Goal: Obtain resource: Obtain resource

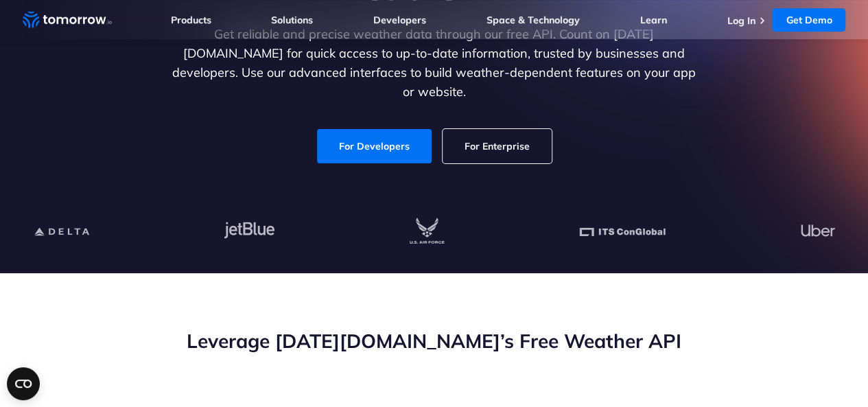
scroll to position [218, 0]
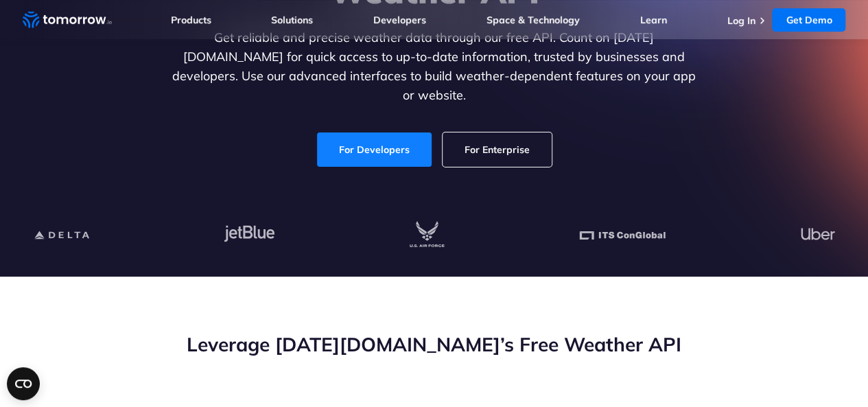
click at [375, 142] on link "For Developers" at bounding box center [374, 149] width 115 height 34
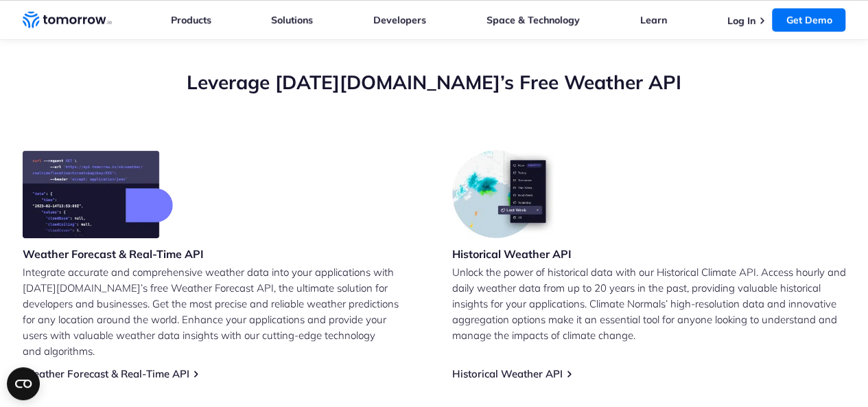
scroll to position [483, 0]
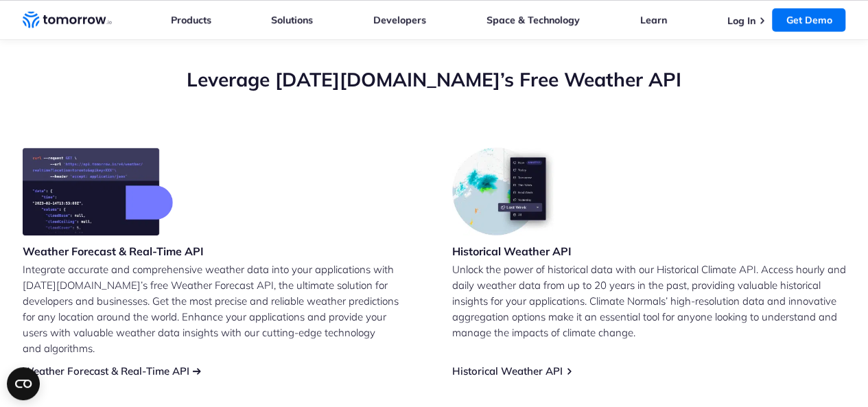
click at [183, 364] on link "Weather Forecast & Real-Time API" at bounding box center [106, 370] width 167 height 13
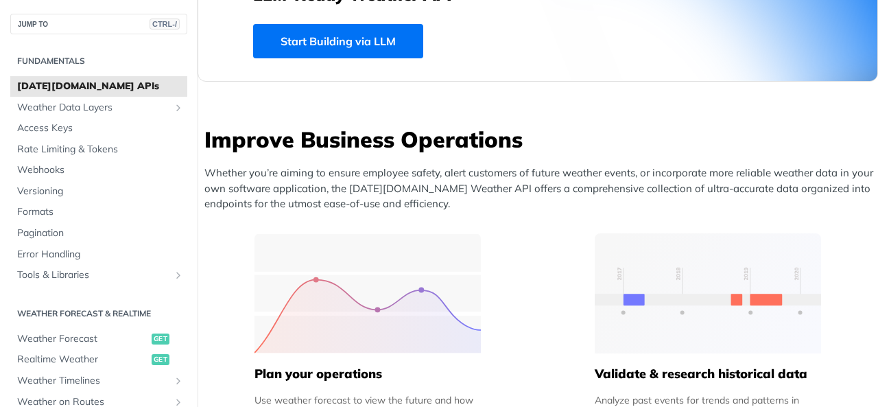
scroll to position [449, 0]
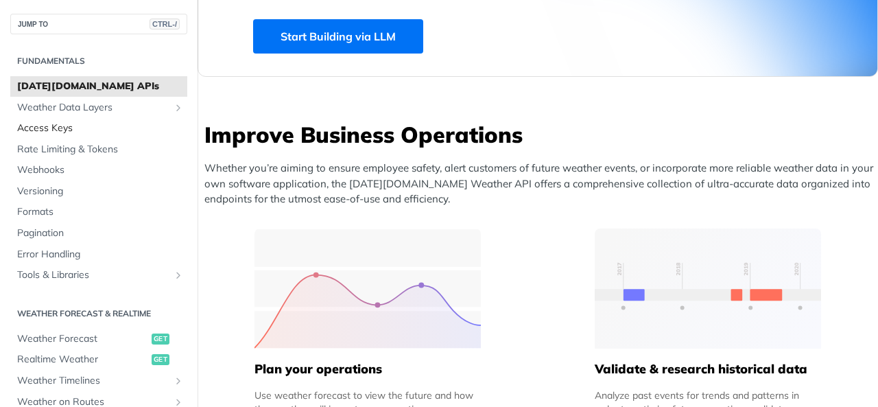
click at [88, 130] on span "Access Keys" at bounding box center [100, 128] width 167 height 14
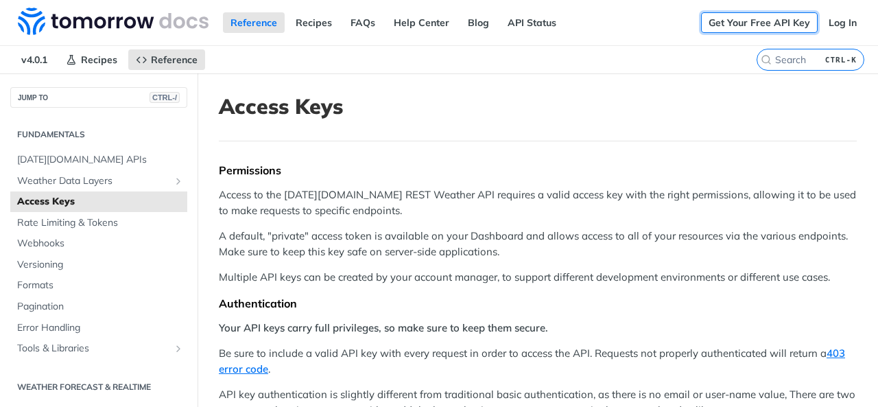
click at [736, 29] on link "Get Your Free API Key" at bounding box center [759, 22] width 117 height 21
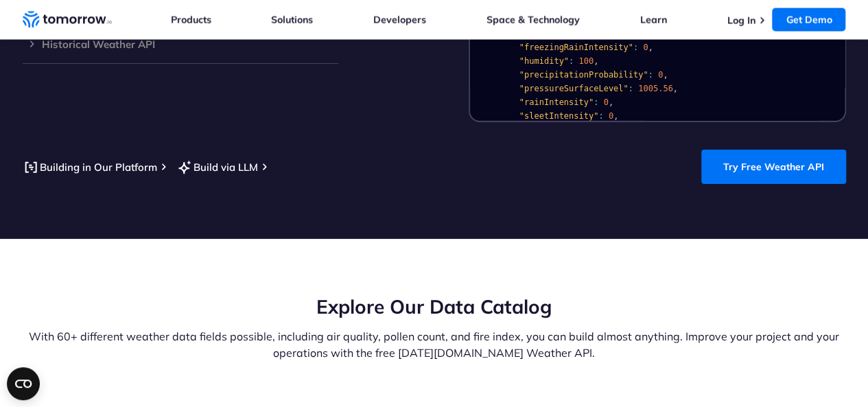
scroll to position [1464, 0]
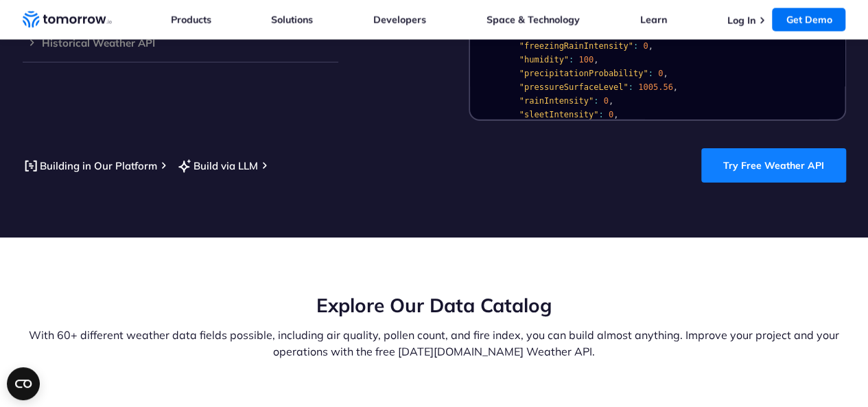
click at [758, 148] on link "Try Free Weather API" at bounding box center [773, 165] width 145 height 34
